Goal: Entertainment & Leisure: Consume media (video, audio)

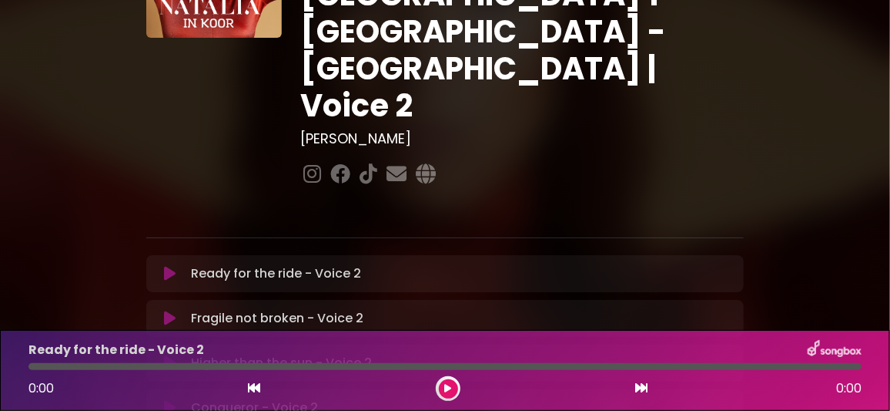
scroll to position [230, 0]
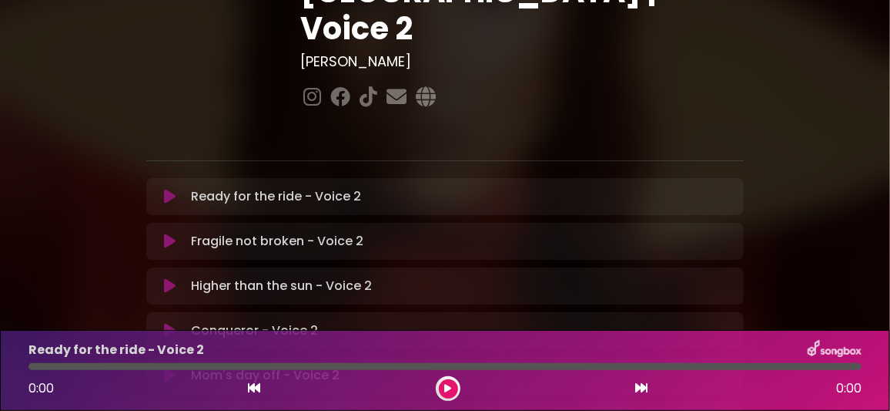
click at [169, 323] on icon at bounding box center [170, 330] width 12 height 15
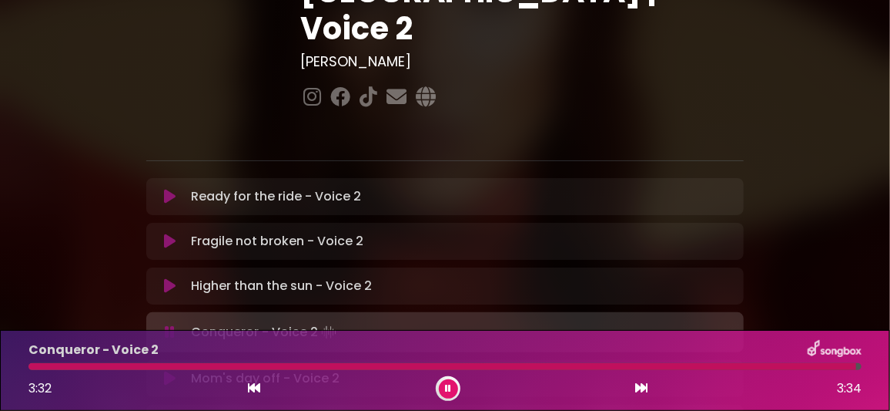
click at [169, 278] on icon at bounding box center [170, 285] width 12 height 15
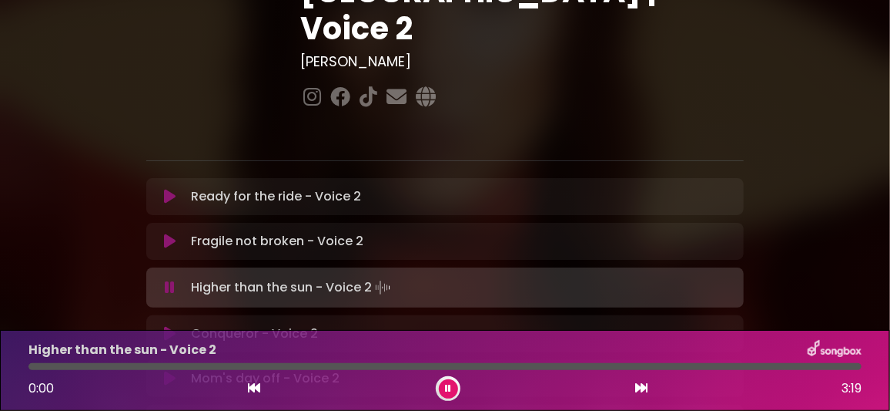
click at [172, 326] on icon at bounding box center [170, 333] width 12 height 15
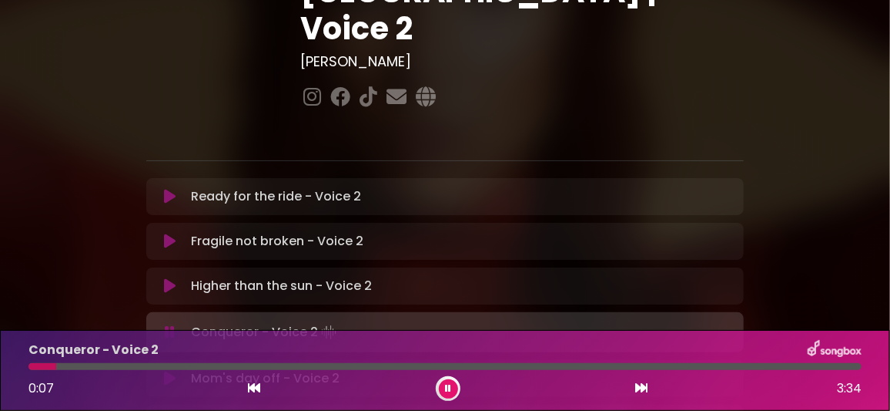
click at [110, 367] on div at bounding box center [444, 366] width 833 height 7
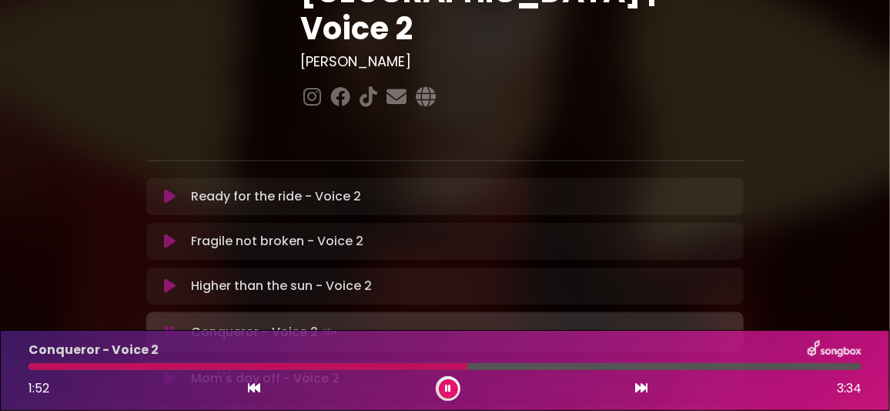
click at [335, 367] on div at bounding box center [247, 366] width 439 height 7
click at [298, 361] on div "Conqueror - Voice 2 1:51 3:34" at bounding box center [445, 370] width 852 height 61
click at [309, 364] on div at bounding box center [246, 366] width 436 height 7
click at [417, 336] on div "Conqueror - Voice 2 1:19 3:34" at bounding box center [445, 370] width 890 height 81
click at [339, 364] on div at bounding box center [255, 366] width 455 height 7
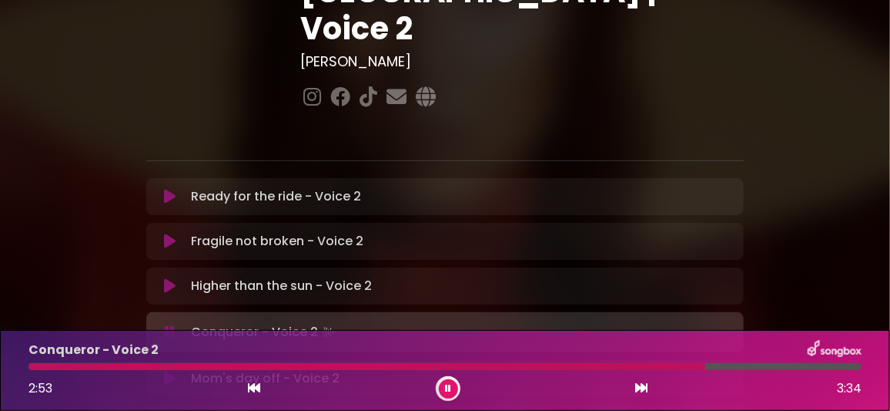
click at [556, 366] on div at bounding box center [366, 366] width 677 height 7
click at [729, 367] on div at bounding box center [439, 366] width 823 height 7
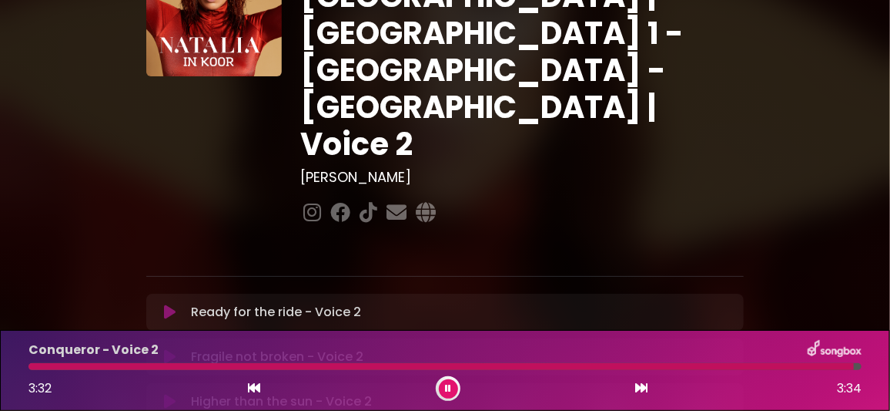
scroll to position [76, 0]
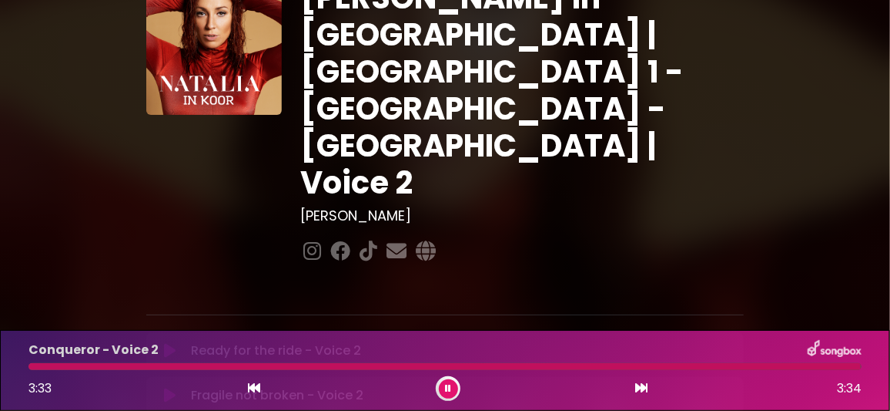
click at [445, 386] on icon at bounding box center [448, 388] width 6 height 9
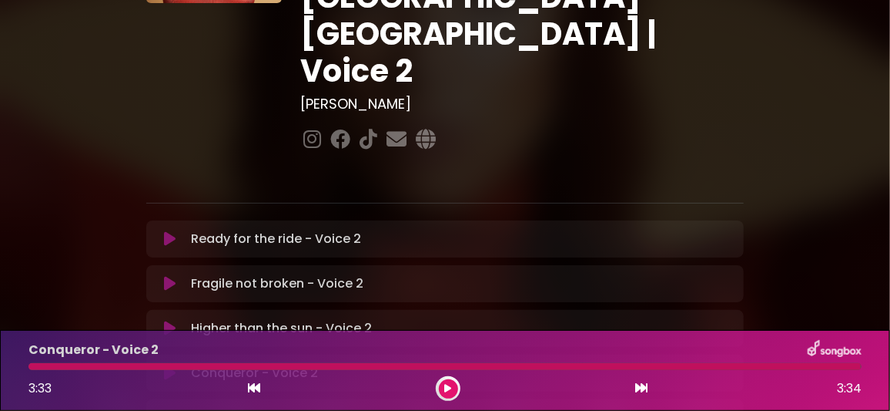
scroll to position [307, 0]
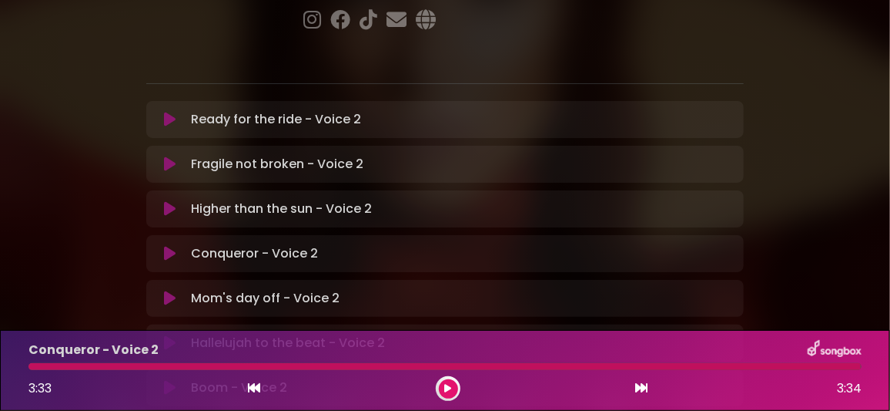
click at [169, 380] on icon at bounding box center [170, 387] width 12 height 15
click at [451, 389] on icon at bounding box center [448, 388] width 7 height 9
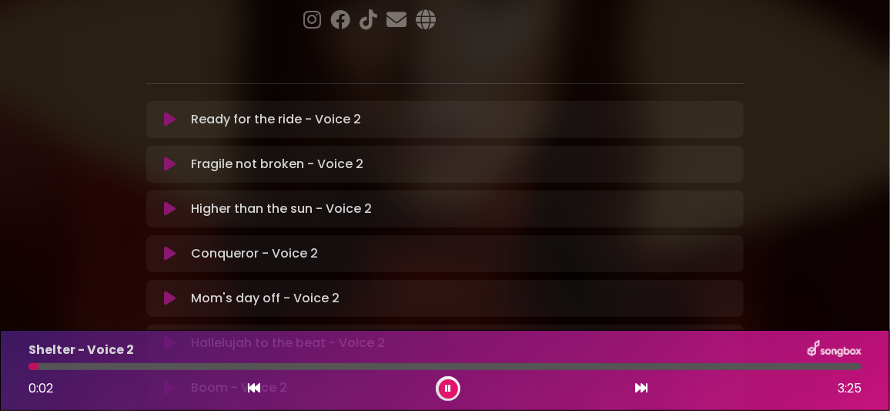
click at [444, 385] on button at bounding box center [448, 388] width 19 height 19
click at [446, 387] on icon at bounding box center [448, 388] width 6 height 9
click at [169, 380] on icon at bounding box center [170, 387] width 12 height 15
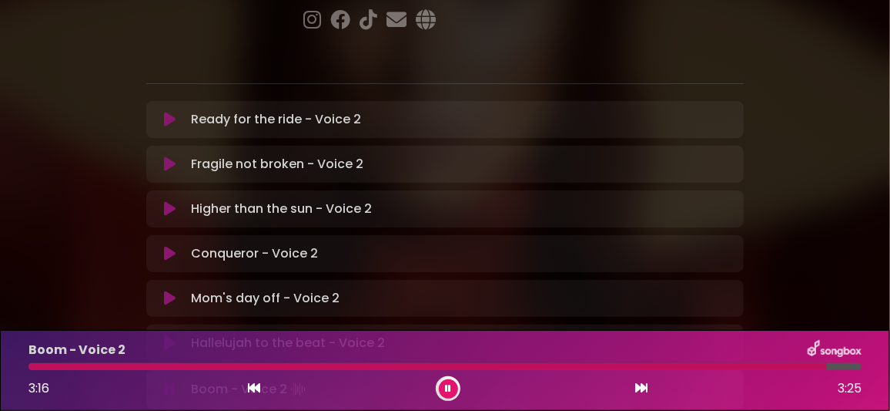
click at [447, 389] on icon at bounding box center [448, 388] width 6 height 9
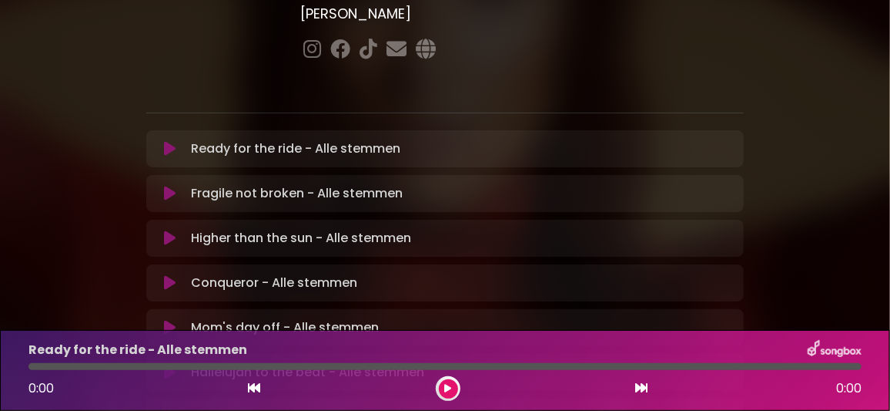
scroll to position [307, 0]
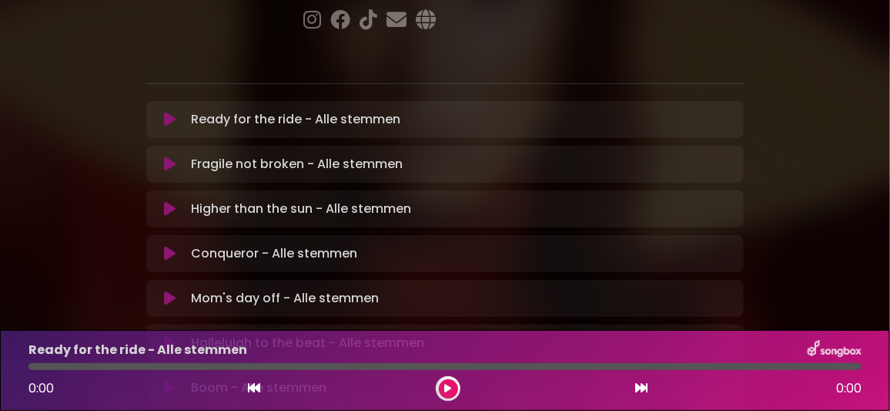
click at [171, 246] on icon at bounding box center [170, 253] width 12 height 15
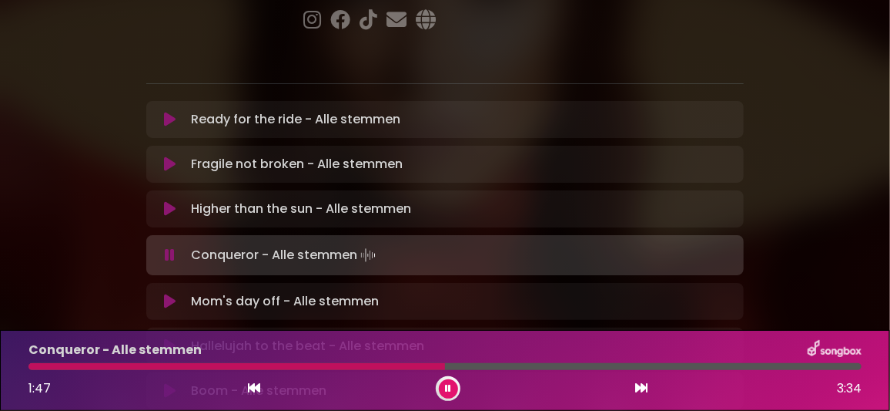
click at [327, 365] on div at bounding box center [236, 366] width 417 height 7
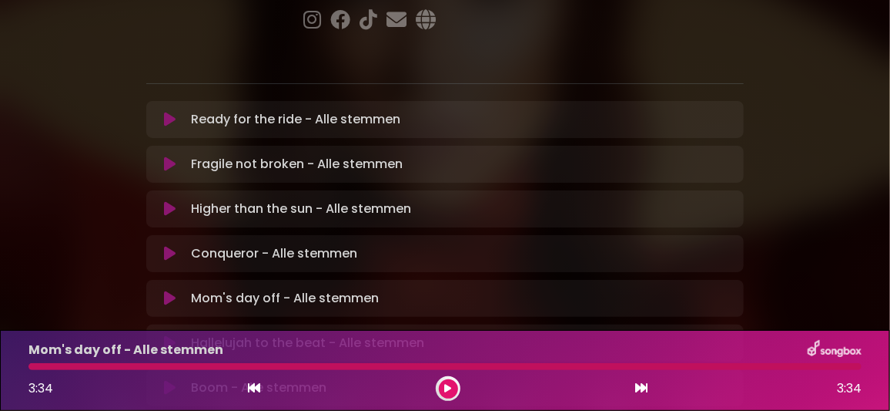
click at [447, 387] on icon at bounding box center [448, 388] width 7 height 9
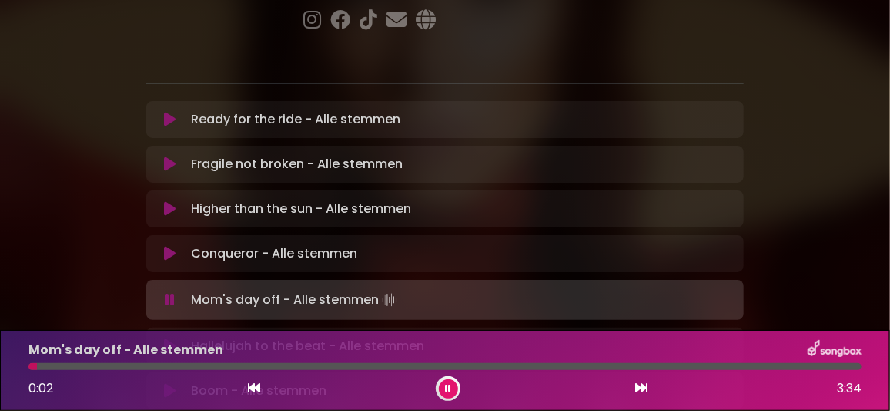
click at [451, 381] on button at bounding box center [448, 388] width 19 height 19
click at [445, 385] on icon at bounding box center [448, 388] width 6 height 9
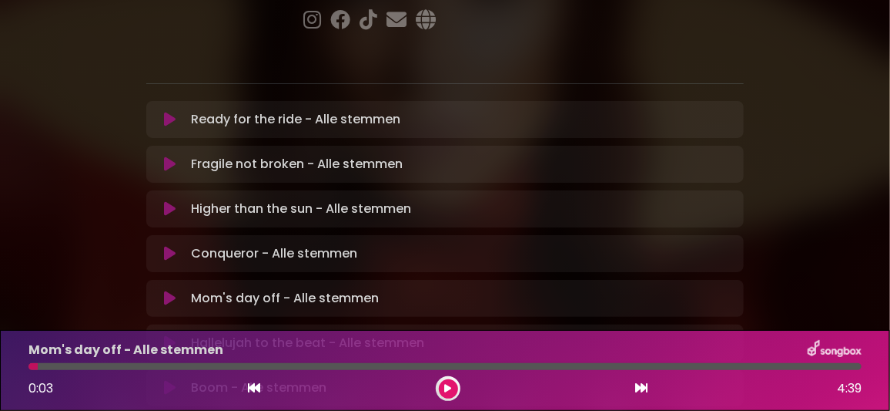
click at [165, 380] on icon at bounding box center [170, 387] width 12 height 15
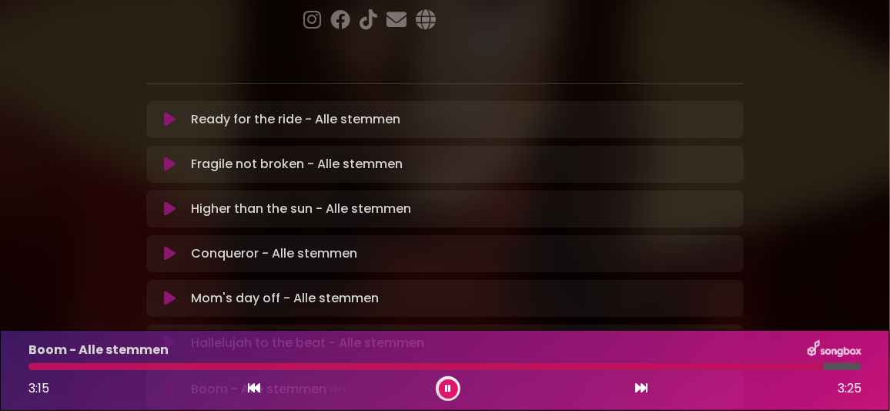
drag, startPoint x: 452, startPoint y: 387, endPoint x: 444, endPoint y: 331, distance: 56.0
click at [451, 381] on button at bounding box center [448, 388] width 19 height 19
